Goal: Navigation & Orientation: Find specific page/section

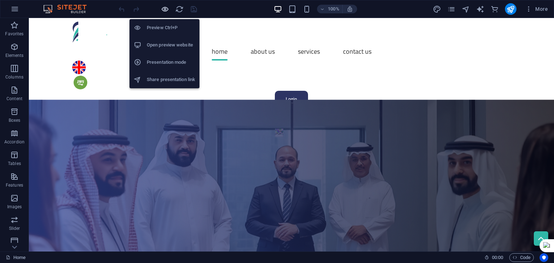
click at [165, 10] on icon "button" at bounding box center [165, 9] width 8 height 8
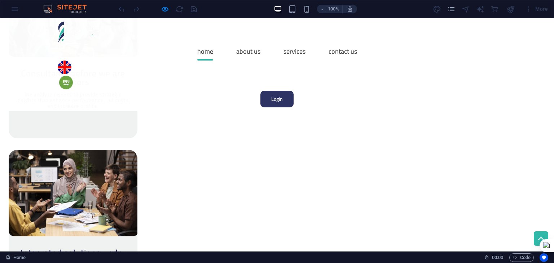
scroll to position [938, 0]
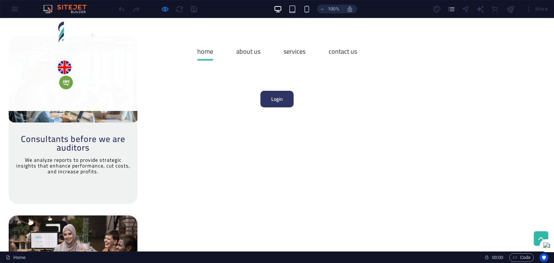
scroll to position [866, 0]
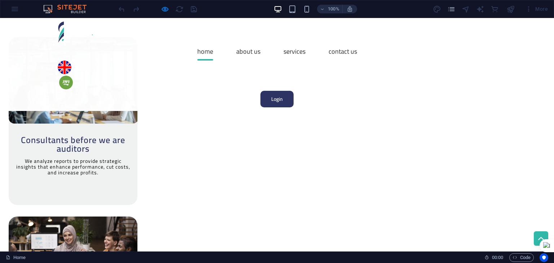
click at [519, 255] on span "Code" at bounding box center [522, 258] width 18 height 9
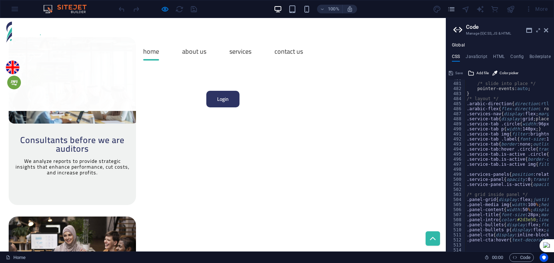
scroll to position [433, 0]
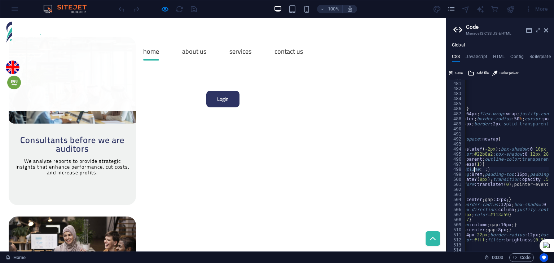
scroll to position [0, 88]
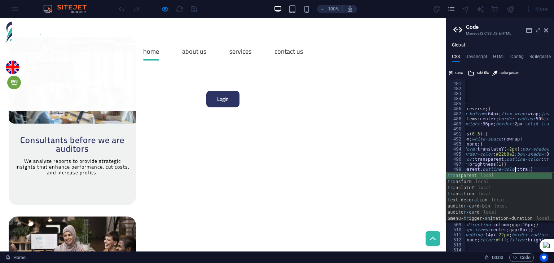
scroll to position [0, 11]
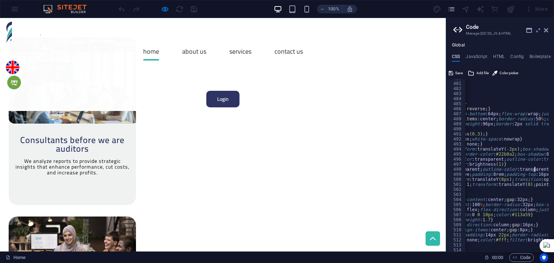
type textarea ".button:focus{border-color:transparent;outline-color:transparent ;}"
click at [547, 29] on icon at bounding box center [546, 30] width 4 height 6
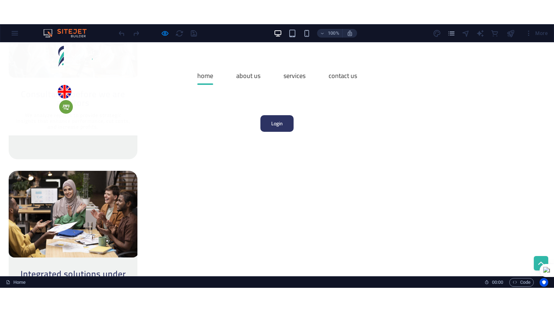
scroll to position [938, 0]
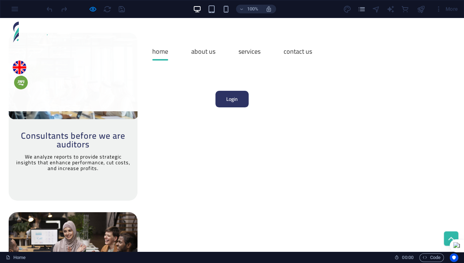
scroll to position [873, 0]
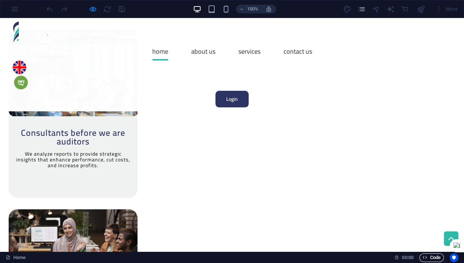
click at [434, 254] on span "Code" at bounding box center [431, 258] width 18 height 9
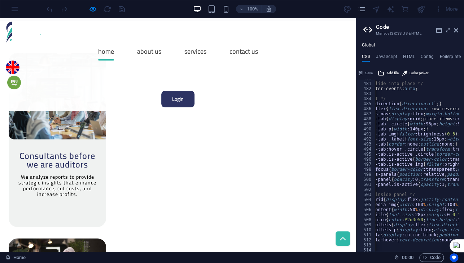
scroll to position [0, 0]
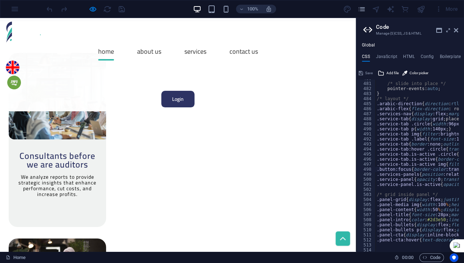
drag, startPoint x: 430, startPoint y: 154, endPoint x: 406, endPoint y: 156, distance: 23.5
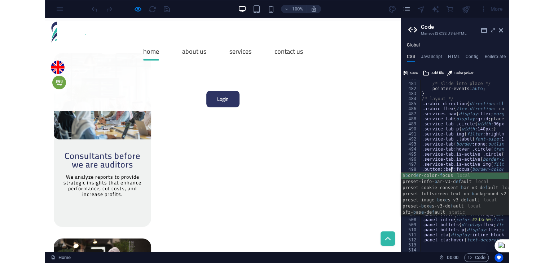
scroll to position [0, 3]
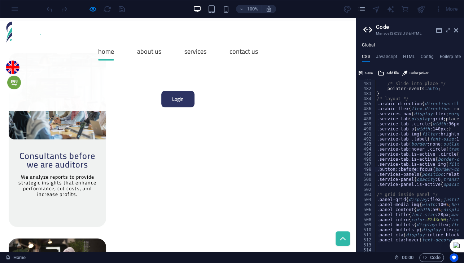
type textarea ".service-panel.is-active{opacity:1;transform:translateY(0);pointer-events:auto}"
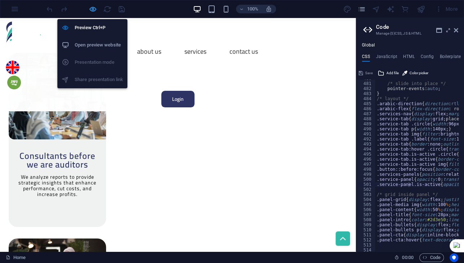
click at [94, 7] on icon "button" at bounding box center [93, 9] width 8 height 8
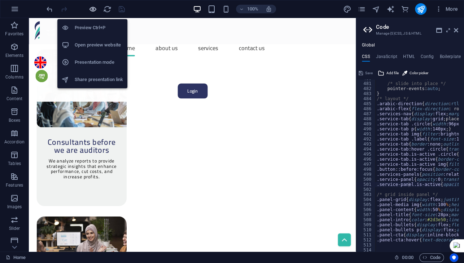
click at [94, 7] on icon "button" at bounding box center [93, 9] width 8 height 8
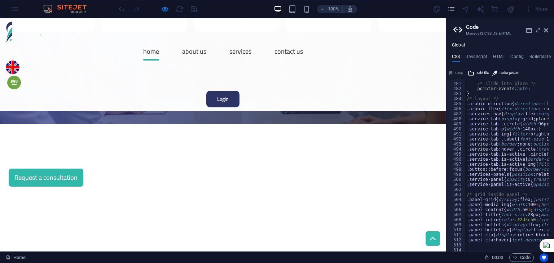
scroll to position [0, 0]
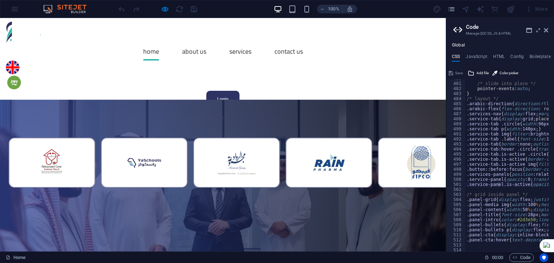
click at [549, 30] on aside "Code Manage (S)CSS, JS & HTML Global CSS JavaScript HTML Config Boilerplate .se…" at bounding box center [500, 135] width 108 height 234
click at [546, 30] on icon at bounding box center [546, 30] width 4 height 6
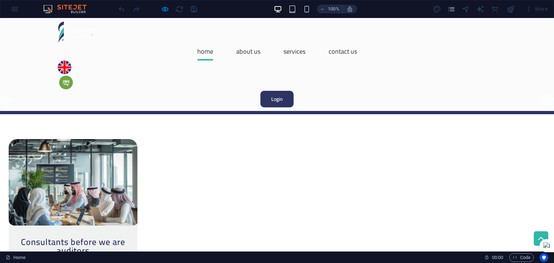
scroll to position [751, 0]
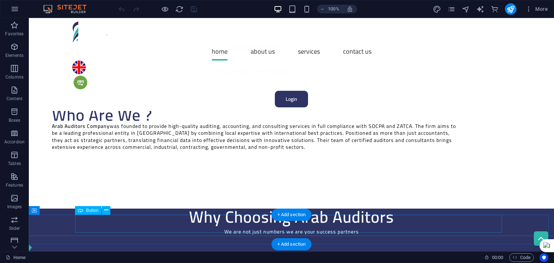
scroll to position [541, 0]
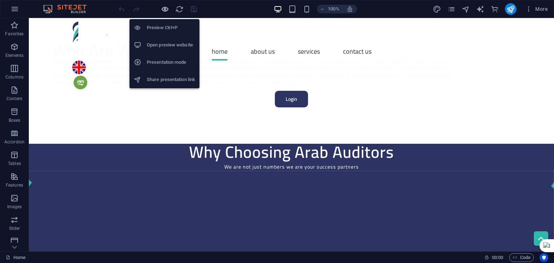
click at [167, 8] on icon "button" at bounding box center [165, 9] width 8 height 8
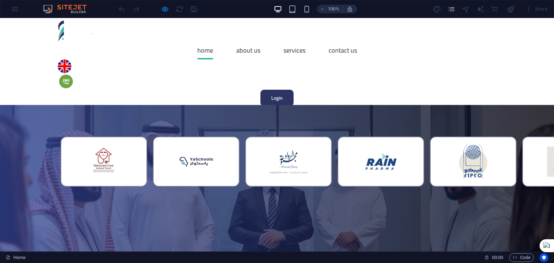
scroll to position [0, 0]
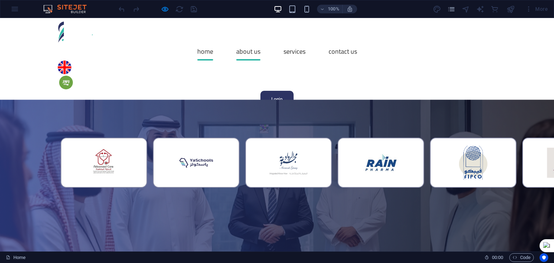
click at [238, 43] on link "About Us" at bounding box center [248, 52] width 24 height 18
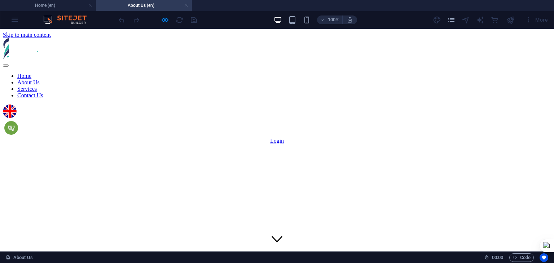
click at [275, 73] on nav "Home About Us Services Contact Us" at bounding box center [277, 86] width 548 height 26
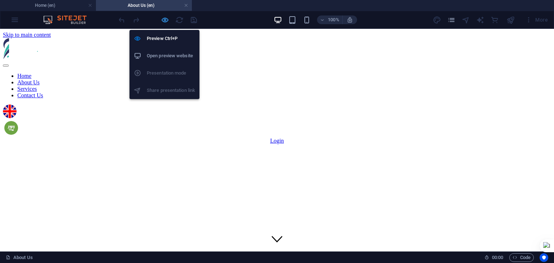
drag, startPoint x: 166, startPoint y: 19, endPoint x: 167, endPoint y: 3, distance: 16.3
click at [166, 19] on icon "button" at bounding box center [165, 20] width 8 height 8
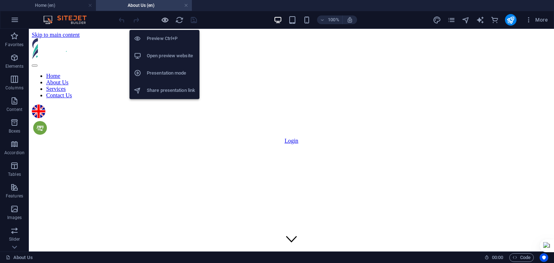
click at [166, 18] on icon "button" at bounding box center [165, 20] width 8 height 8
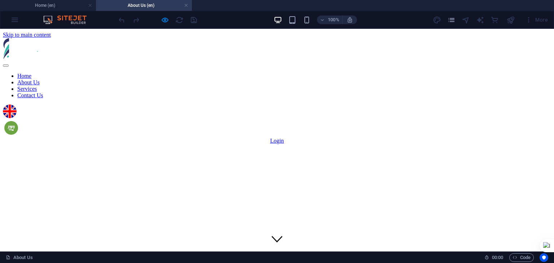
click at [37, 86] on link "Services" at bounding box center [26, 89] width 19 height 6
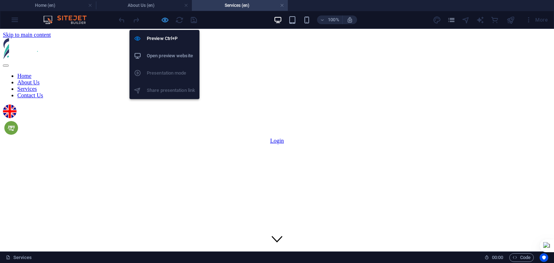
click at [164, 18] on icon "button" at bounding box center [165, 20] width 8 height 8
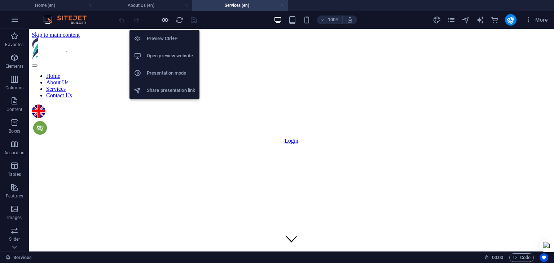
click at [164, 18] on icon "button" at bounding box center [165, 20] width 8 height 8
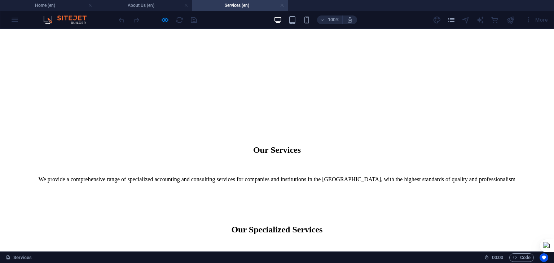
scroll to position [216, 0]
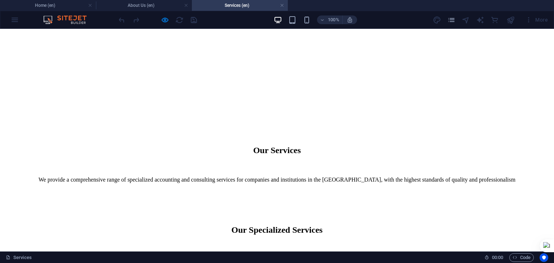
click at [447, 189] on div "Our Specialized Services We offer a comprehensive range of accounting and consu…" at bounding box center [277, 236] width 548 height 94
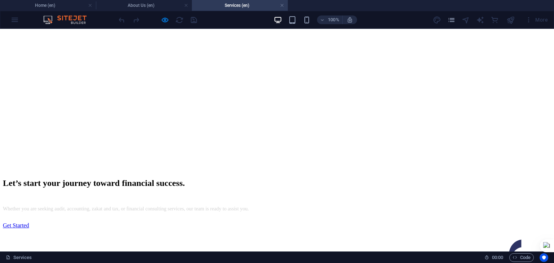
scroll to position [660, 0]
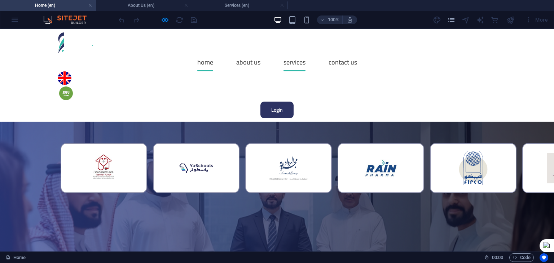
click at [284, 53] on link "Services" at bounding box center [295, 62] width 22 height 18
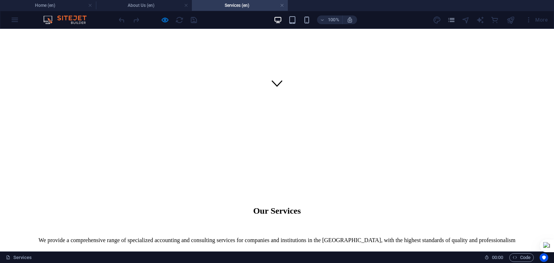
scroll to position [47, 0]
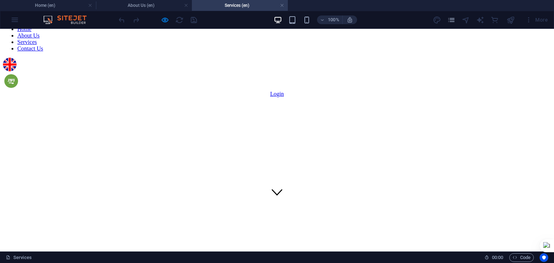
click at [43, 46] on link "Contact Us" at bounding box center [30, 48] width 26 height 6
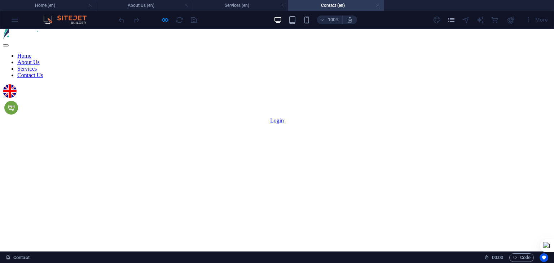
scroll to position [0, 0]
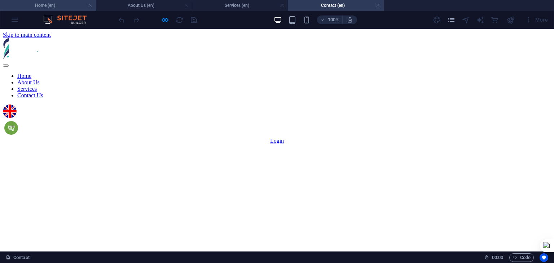
click at [62, 2] on h4 "Home (en)" at bounding box center [48, 5] width 96 height 8
